Goal: Use online tool/utility: Utilize a website feature to perform a specific function

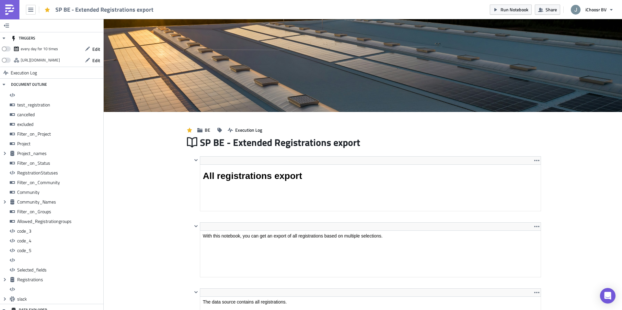
scroll to position [74, 348]
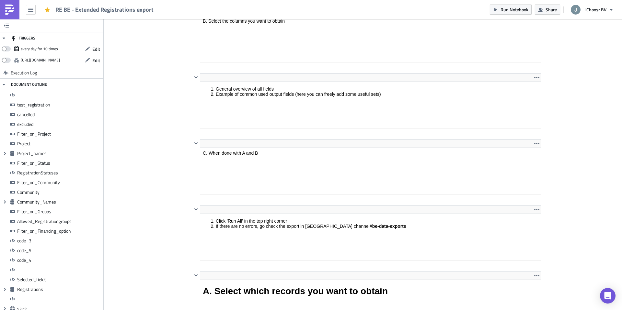
scroll to position [74, 340]
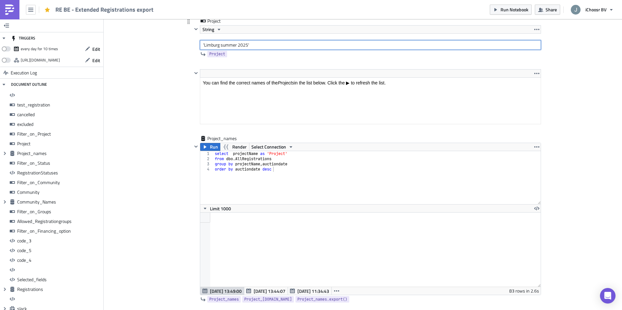
click at [238, 47] on input "'Limburg summer 2025'" at bounding box center [370, 45] width 341 height 10
type input "'Limburg spring 2025'"
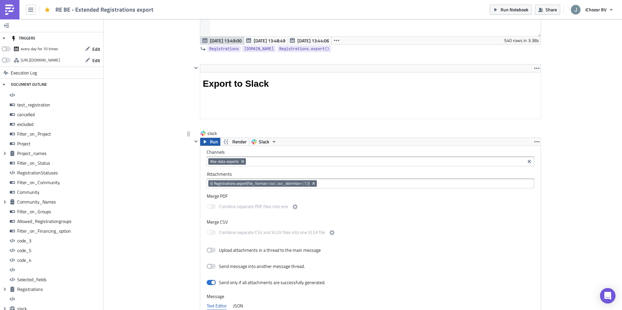
click at [213, 143] on span "Run" at bounding box center [214, 142] width 8 height 8
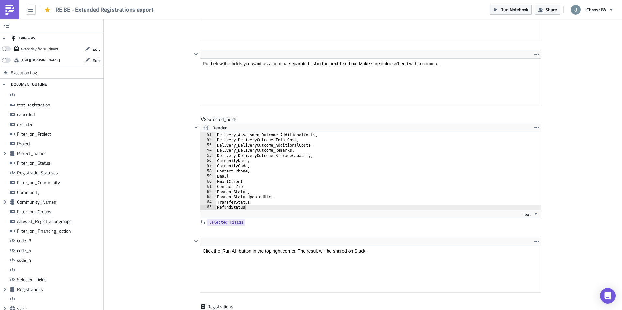
scroll to position [5319, 0]
